Goal: Task Accomplishment & Management: Use online tool/utility

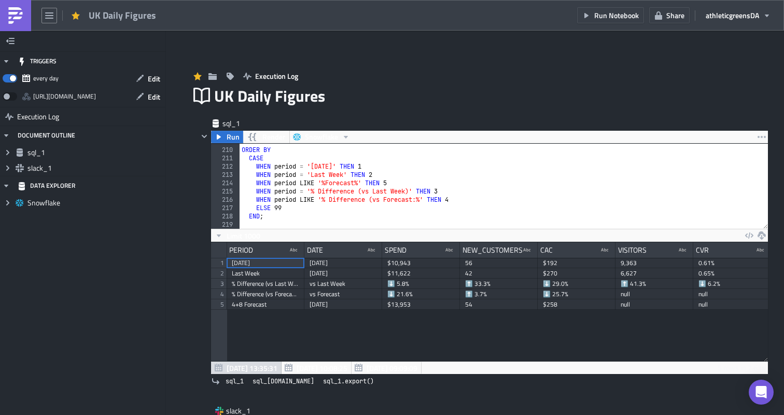
scroll to position [0, 5]
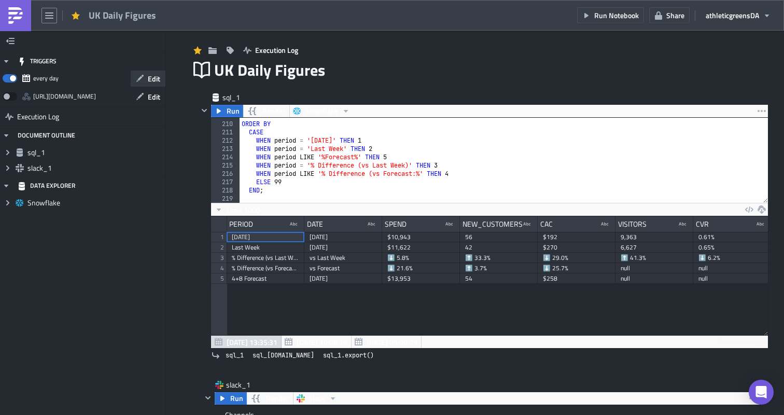
click at [139, 76] on icon "button" at bounding box center [140, 78] width 8 height 8
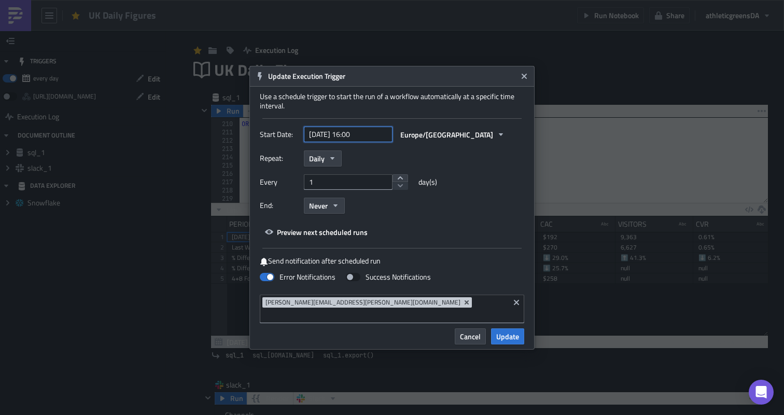
select select "7"
select select "2025"
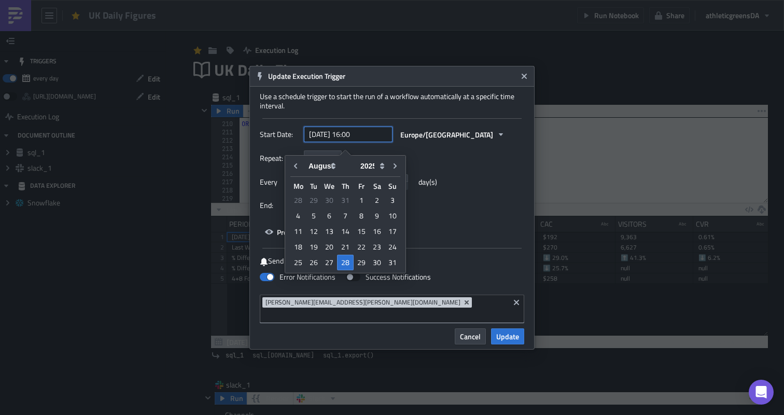
click at [358, 139] on input "[DATE] 16:00" at bounding box center [348, 135] width 89 height 16
click at [361, 263] on div "29" at bounding box center [362, 262] width 16 height 15
type input "[DATE] 16:00"
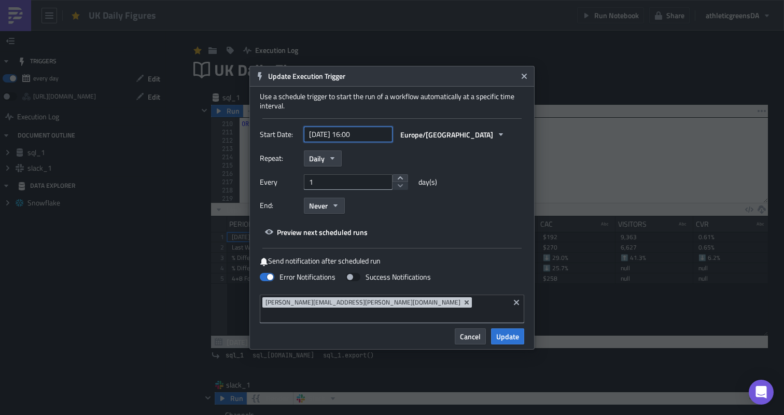
click at [358, 142] on input "[DATE] 16:00" at bounding box center [348, 135] width 89 height 16
select select "7"
select select "2025"
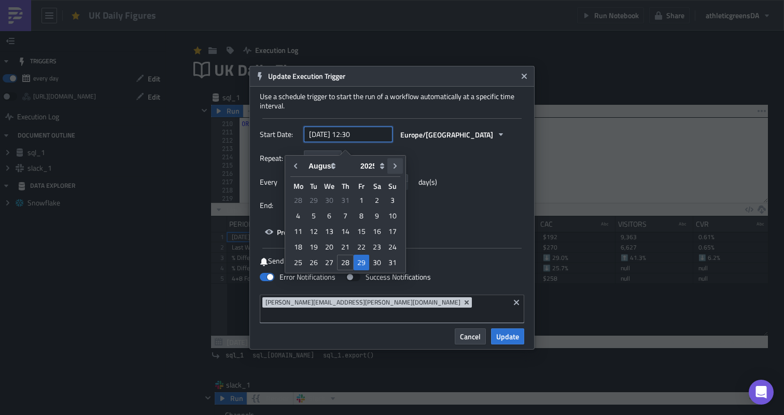
type input "[DATE] 12:30"
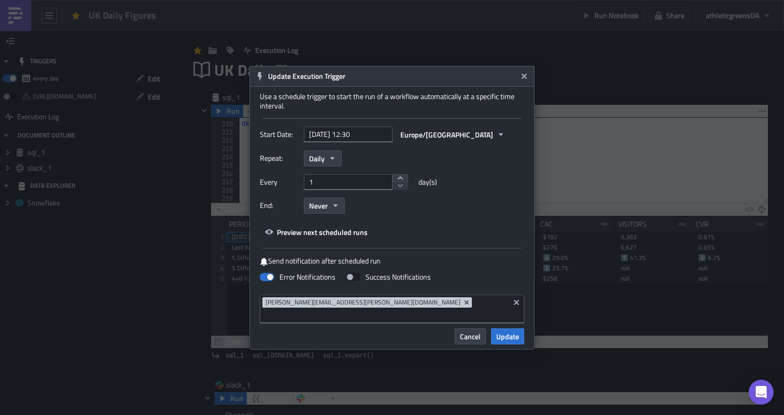
click at [469, 166] on div "Repeat: Daily" at bounding box center [392, 158] width 264 height 16
click at [513, 331] on span "Update" at bounding box center [507, 336] width 23 height 11
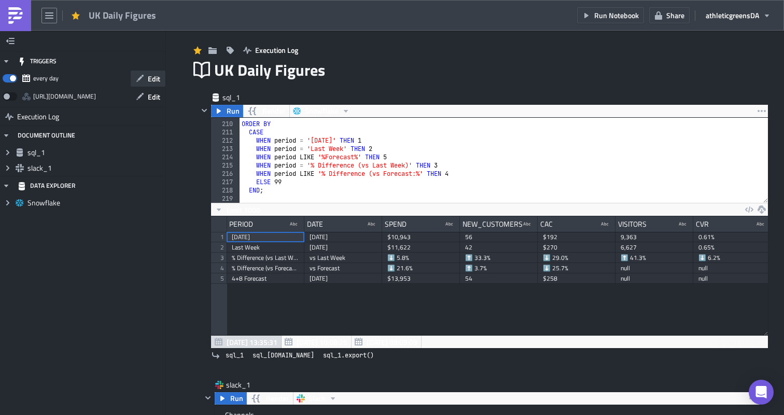
click at [142, 76] on icon "button" at bounding box center [139, 78] width 7 height 7
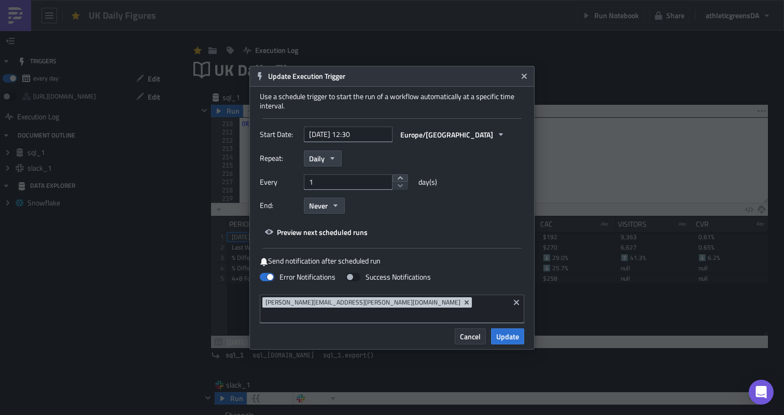
click at [459, 328] on button "Cancel" at bounding box center [470, 336] width 31 height 16
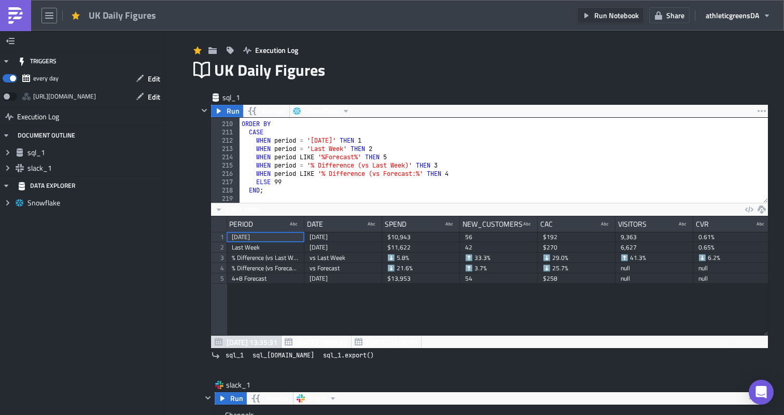
click at [591, 16] on button "Run Notebook" at bounding box center [610, 15] width 67 height 16
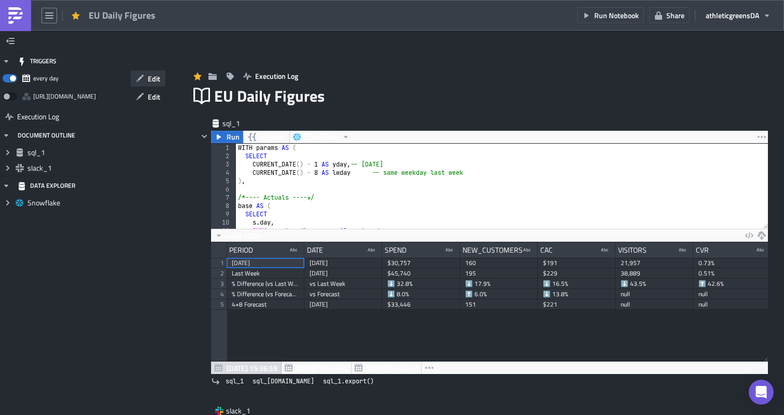
click at [141, 81] on icon "button" at bounding box center [140, 78] width 8 height 8
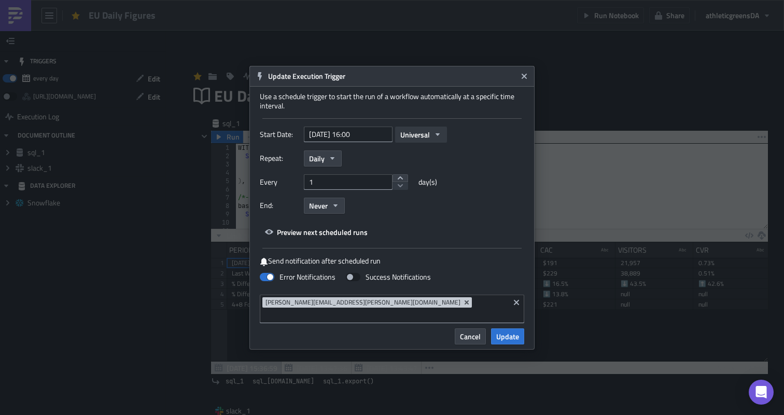
click at [407, 140] on span "Universal" at bounding box center [415, 134] width 30 height 11
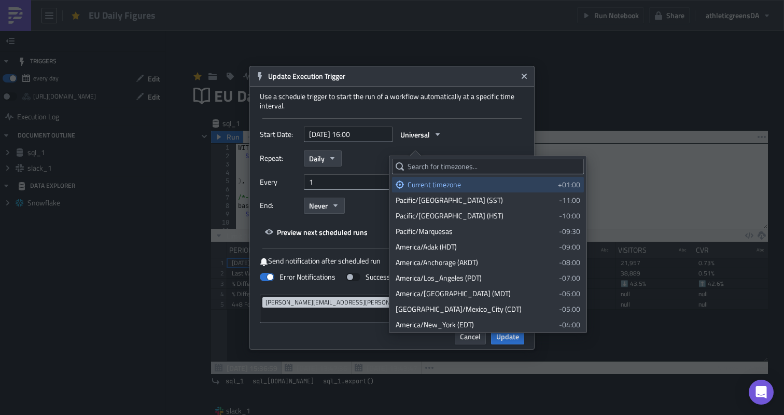
select select "7"
select select "2025"
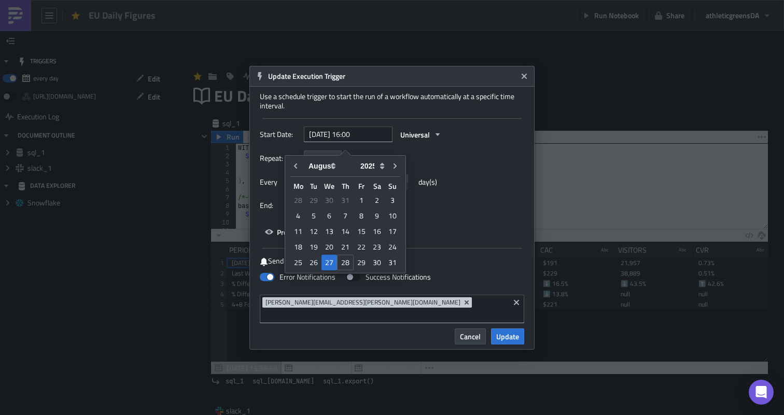
click at [362, 139] on input "2025-08-27 16:00" at bounding box center [348, 135] width 89 height 16
click at [347, 260] on div "28" at bounding box center [345, 263] width 17 height 16
type input "[DATE] 16:00"
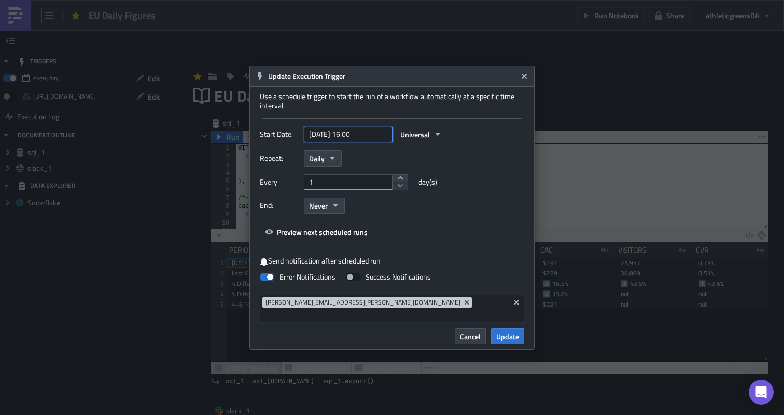
click at [356, 139] on input "[DATE] 16:00" at bounding box center [348, 135] width 89 height 16
select select "7"
select select "2025"
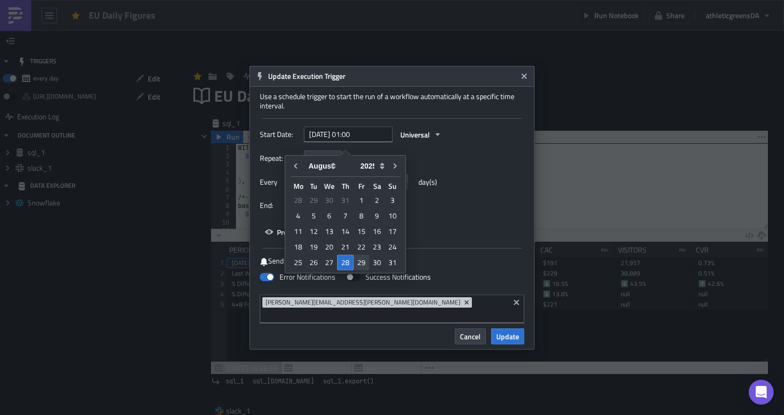
click at [358, 258] on div "29" at bounding box center [362, 262] width 16 height 15
type input "2025-08-29 01:00"
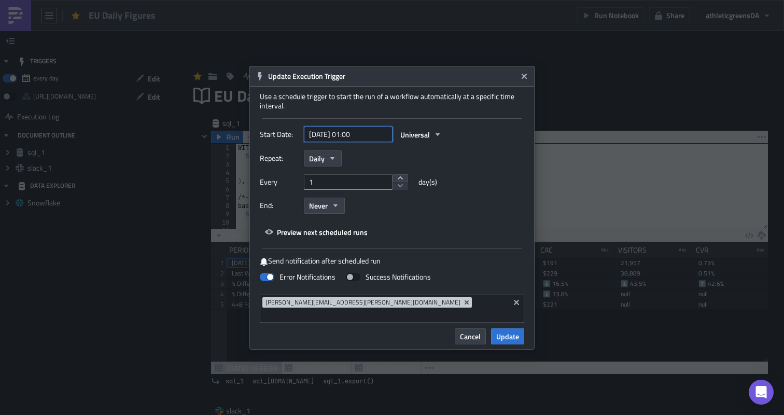
select select "7"
select select "2025"
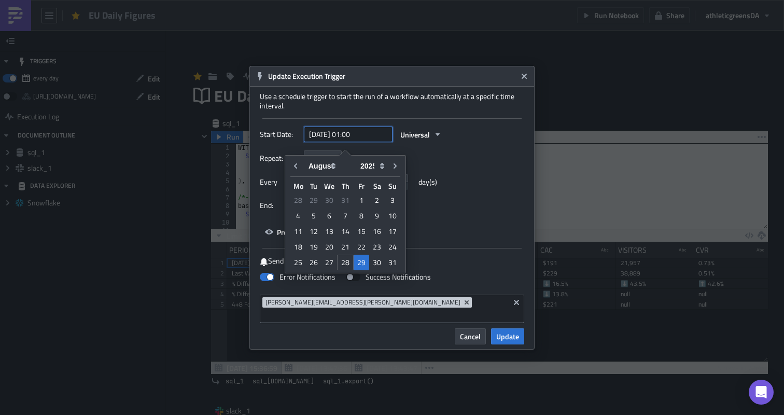
click at [357, 142] on input "2025-08-29 01:00" at bounding box center [348, 135] width 89 height 16
type input "[DATE] 12:30"
click at [452, 130] on div "Use a schedule trigger to start the run of a workflow automatically at a specif…" at bounding box center [391, 208] width 285 height 242
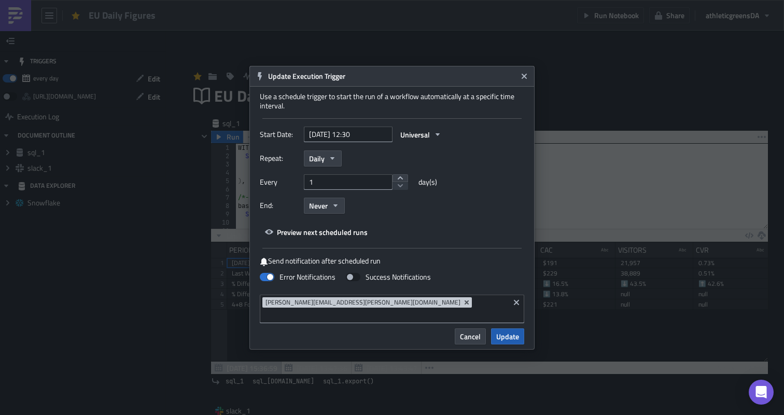
click at [512, 332] on span "Update" at bounding box center [507, 336] width 23 height 11
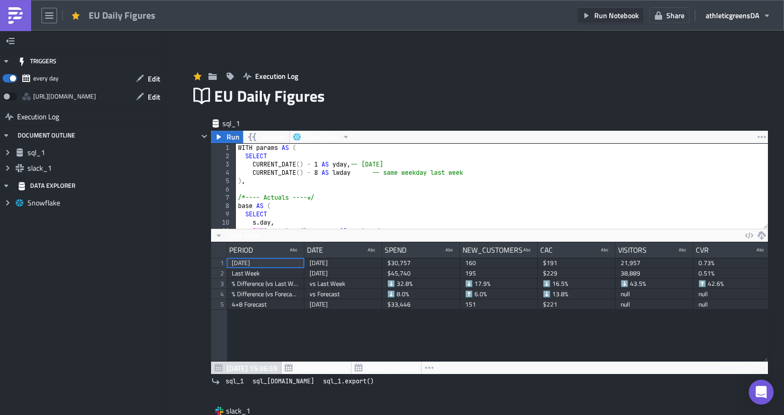
click at [615, 11] on span "Run Notebook" at bounding box center [616, 15] width 45 height 11
